Goal: Information Seeking & Learning: Learn about a topic

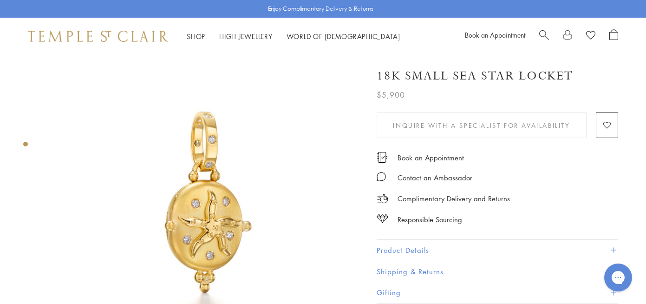
click at [200, 211] on img at bounding box center [204, 213] width 316 height 316
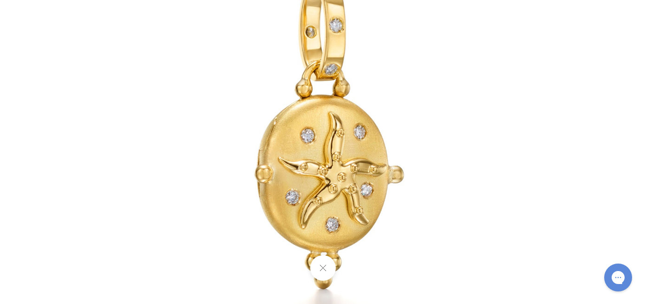
click at [326, 191] on img at bounding box center [324, 152] width 544 height 544
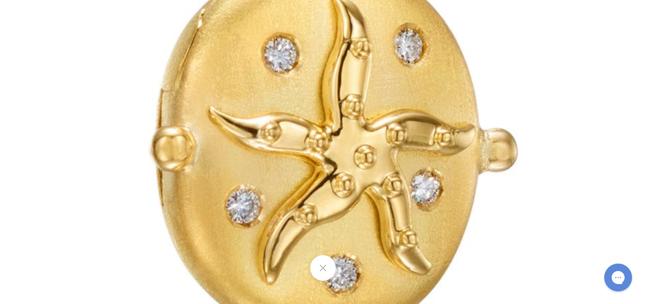
click at [327, 191] on img at bounding box center [319, 95] width 1338 height 1338
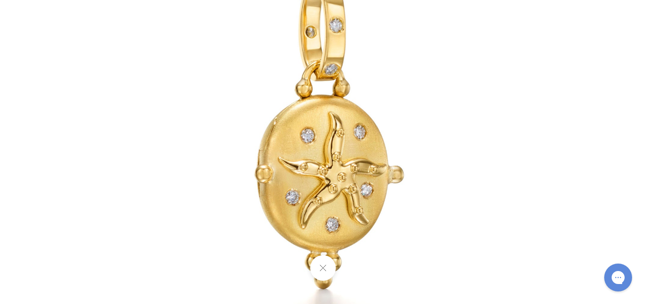
click at [300, 31] on img at bounding box center [324, 152] width 544 height 544
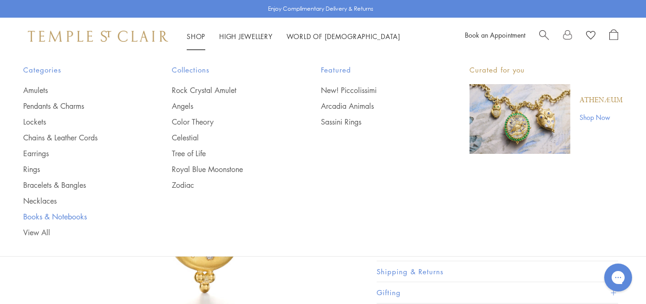
click at [40, 218] on link "Books & Notebooks" at bounding box center [79, 216] width 112 height 10
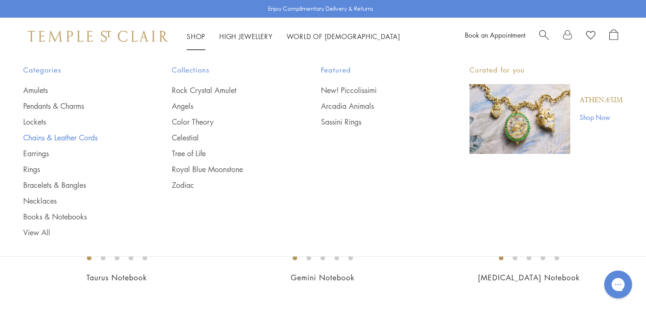
click at [51, 138] on link "Chains & Leather Cords" at bounding box center [79, 137] width 112 height 10
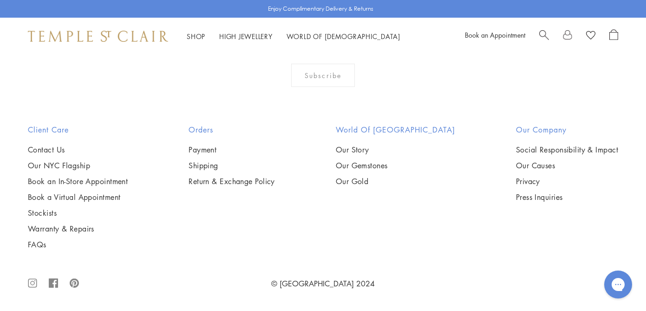
scroll to position [1681, 0]
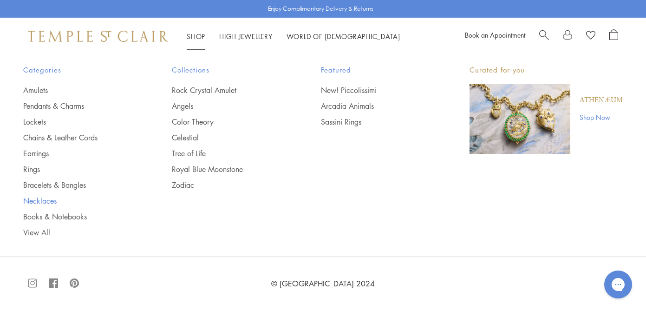
click at [45, 201] on link "Necklaces" at bounding box center [79, 201] width 112 height 10
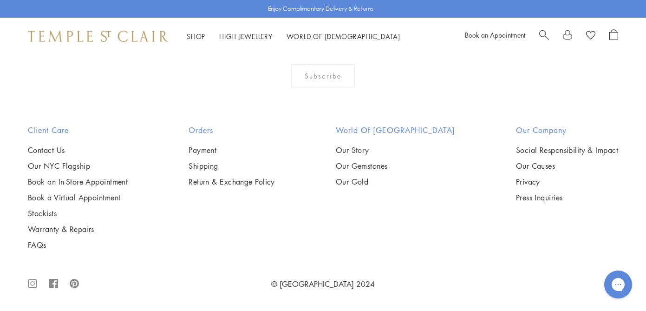
scroll to position [1520, 0]
click at [0, 0] on img at bounding box center [0, 0] width 0 height 0
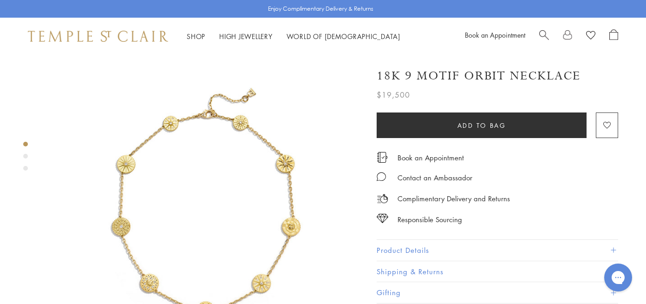
scroll to position [2, 0]
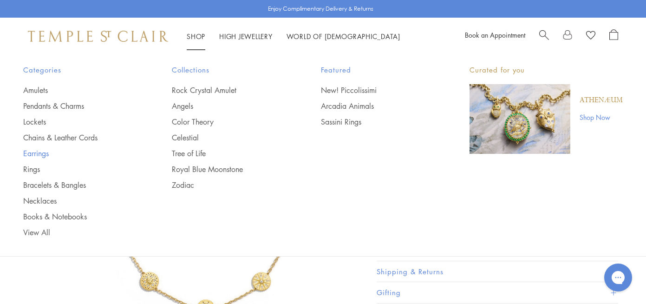
click at [39, 154] on link "Earrings" at bounding box center [79, 153] width 112 height 10
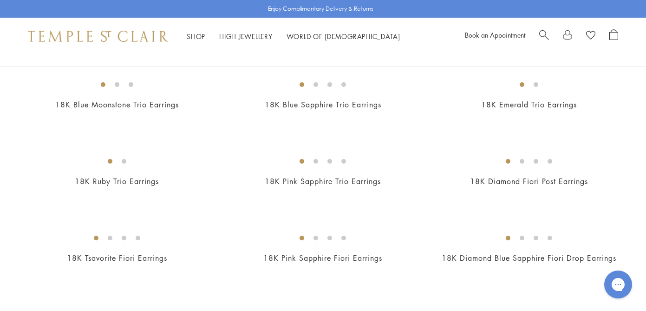
scroll to position [562, 0]
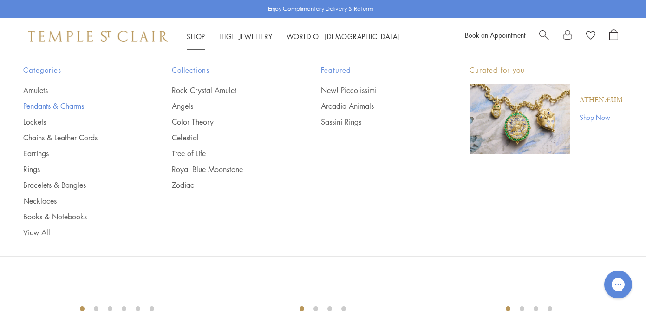
click at [44, 104] on link "Pendants & Charms" at bounding box center [79, 106] width 112 height 10
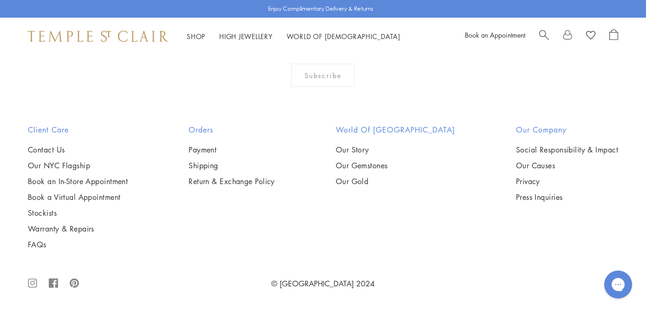
scroll to position [5508, 0]
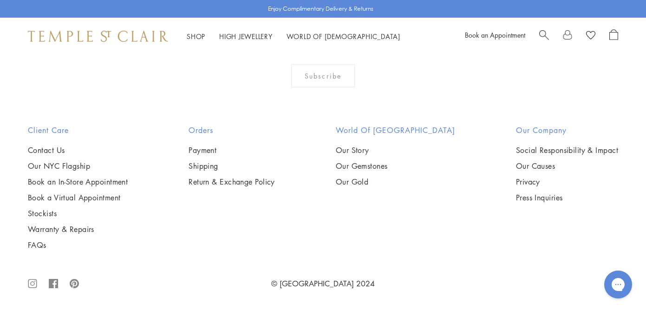
click at [33, 287] on icon ".cls-1{fill:none;stroke:#878787;stroke-miterlimit:10;stroke-width:1.91px;}.cls-…" at bounding box center [32, 284] width 9 height 30
